Goal: Navigation & Orientation: Find specific page/section

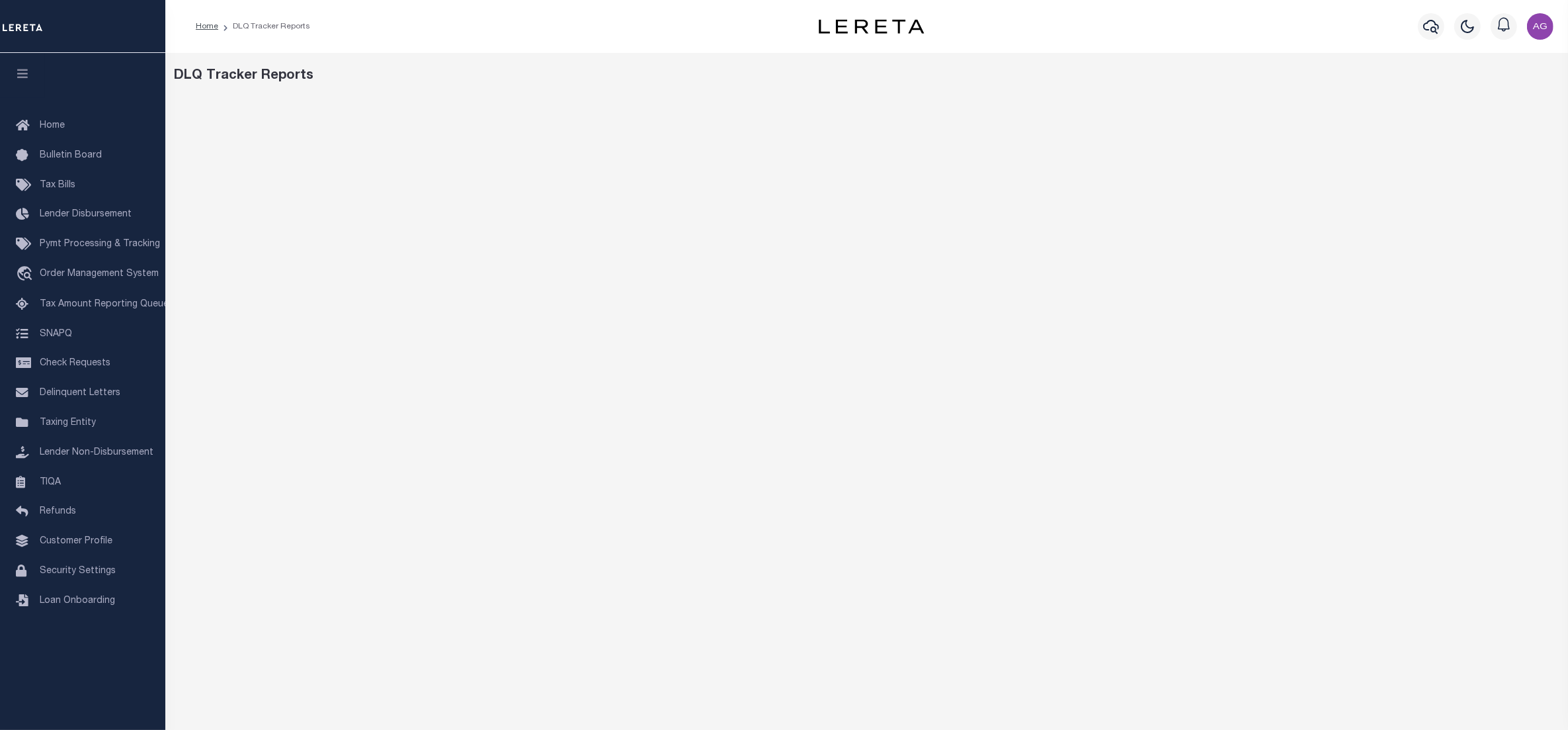
scroll to position [99, 0]
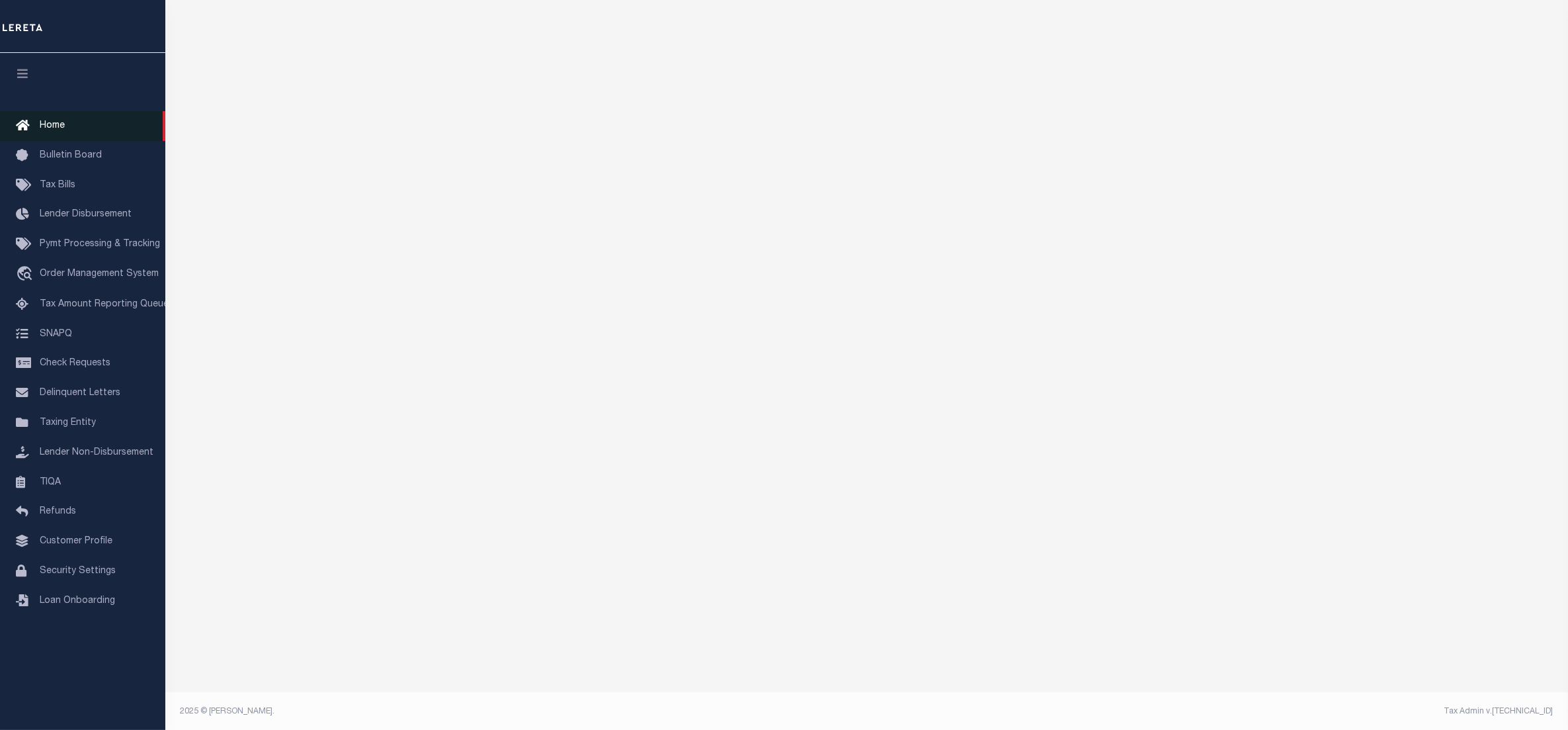
click at [46, 124] on span "Home" at bounding box center [52, 126] width 25 height 9
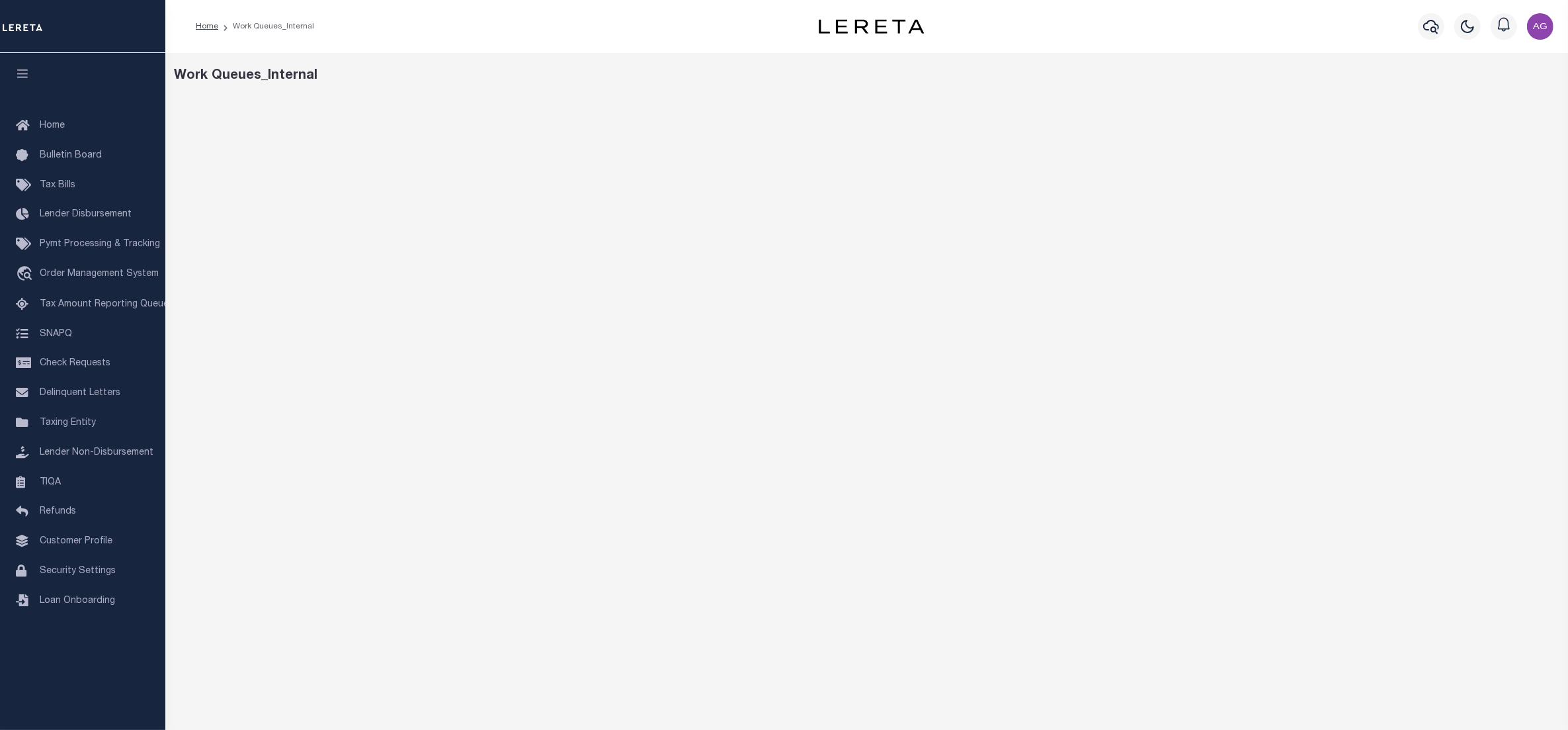
scroll to position [31, 0]
